Goal: Transaction & Acquisition: Obtain resource

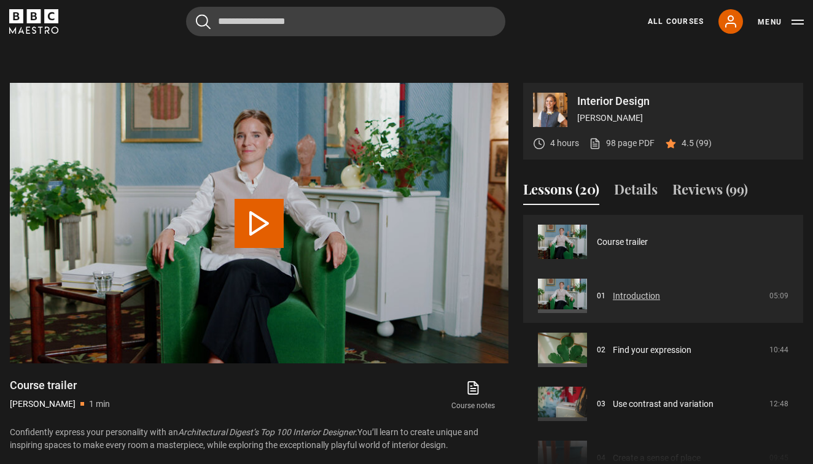
scroll to position [499, 0]
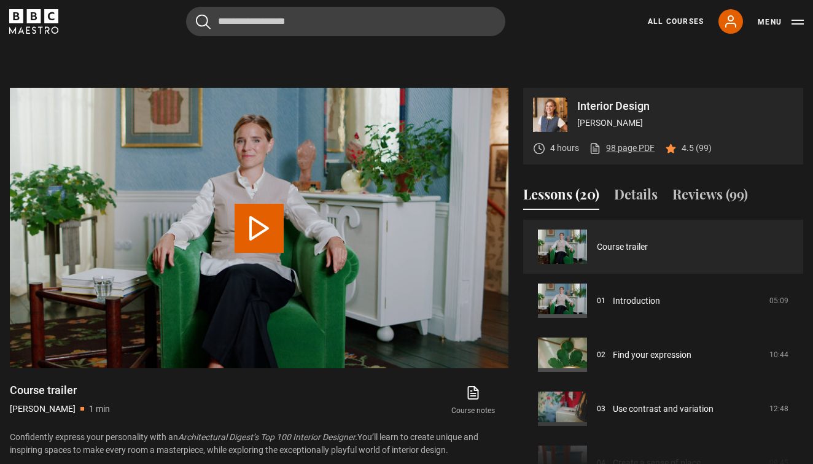
click at [625, 144] on link "98 page PDF (opens in new tab)" at bounding box center [622, 148] width 66 height 13
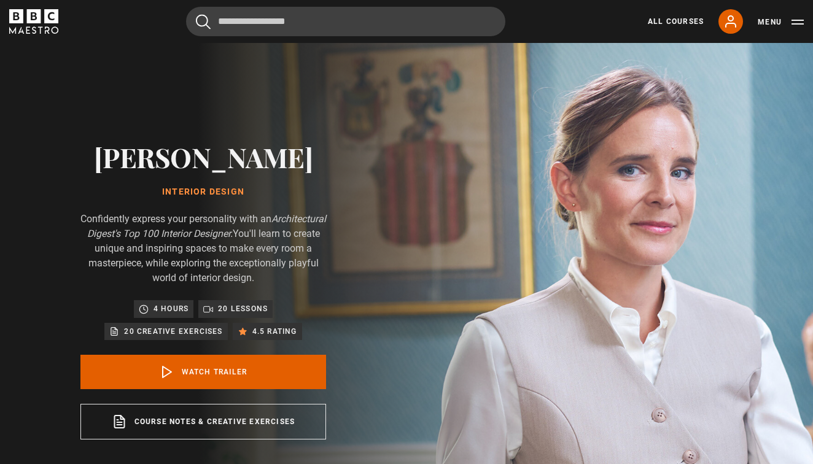
scroll to position [0, 0]
click at [766, 23] on button "Menu" at bounding box center [781, 22] width 46 height 12
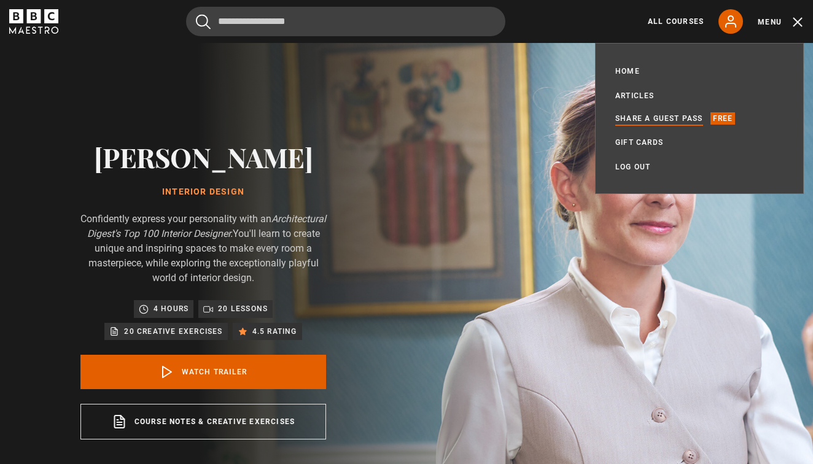
click at [684, 123] on link "Share a guest pass" at bounding box center [659, 118] width 88 height 12
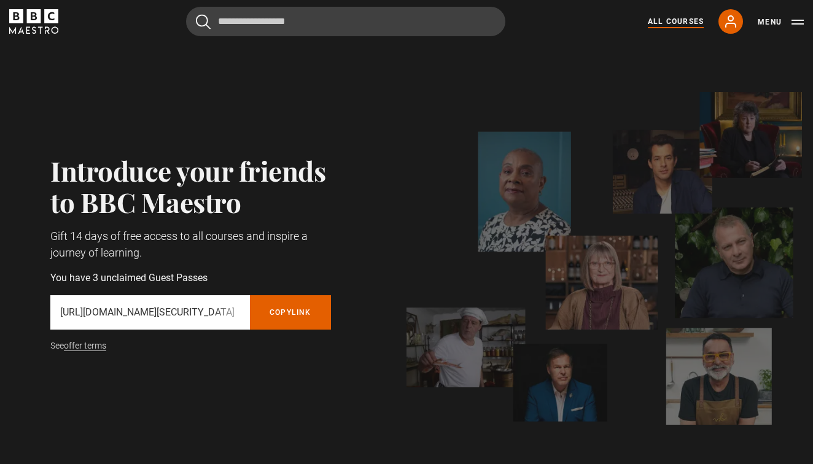
click at [682, 20] on link "All Courses" at bounding box center [676, 21] width 56 height 11
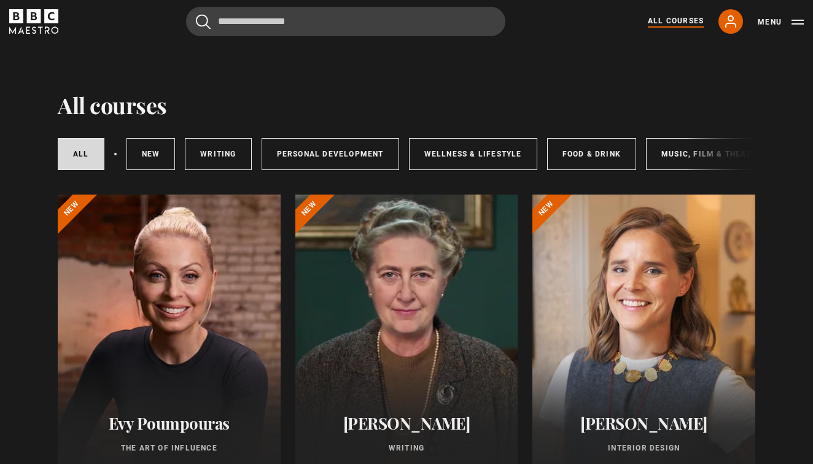
click at [772, 25] on button "Menu" at bounding box center [781, 22] width 46 height 12
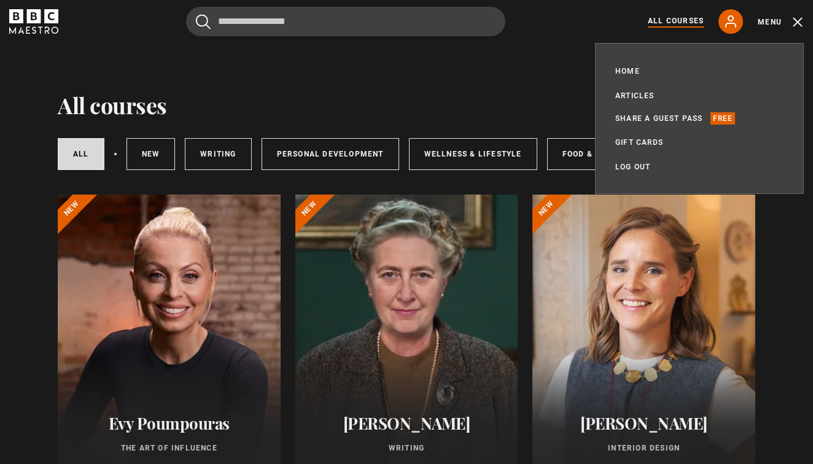
click at [719, 119] on p "Free" at bounding box center [723, 118] width 25 height 12
click at [655, 119] on link "Share a guest pass" at bounding box center [659, 118] width 88 height 12
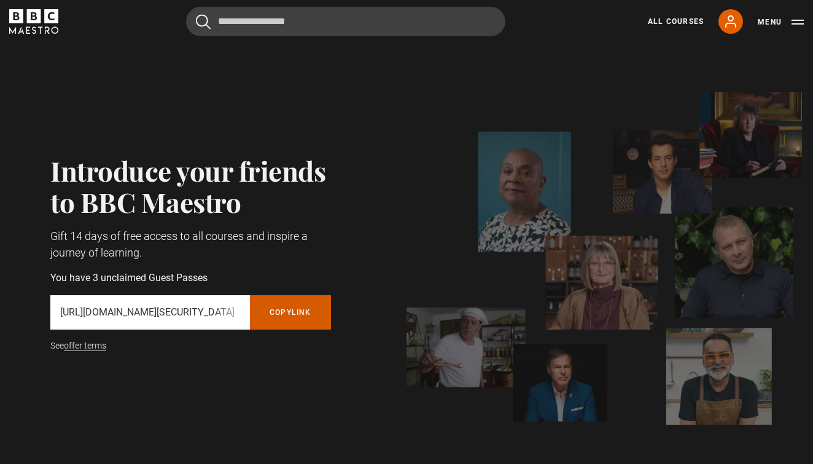
click at [289, 315] on button "Copy referral link" at bounding box center [290, 312] width 81 height 34
